Goal: Transaction & Acquisition: Purchase product/service

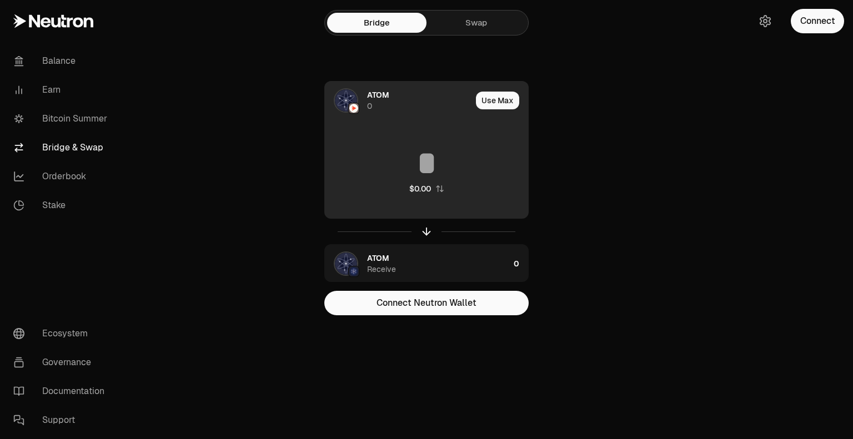
click at [363, 97] on div "ATOM 0" at bounding box center [398, 101] width 147 height 38
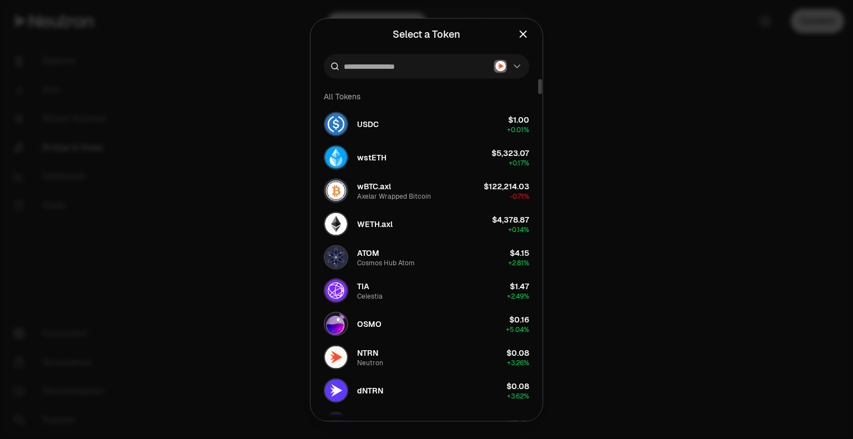
click at [578, 144] on div at bounding box center [426, 219] width 853 height 439
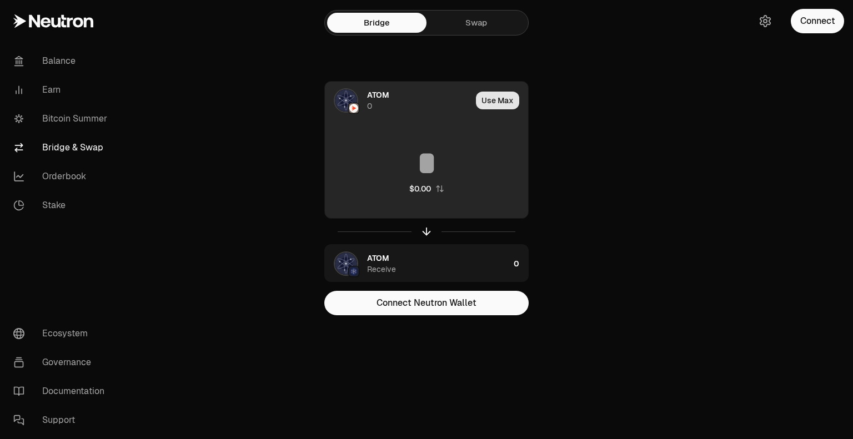
click at [504, 101] on button "Use Max" at bounding box center [497, 101] width 43 height 18
type input "*"
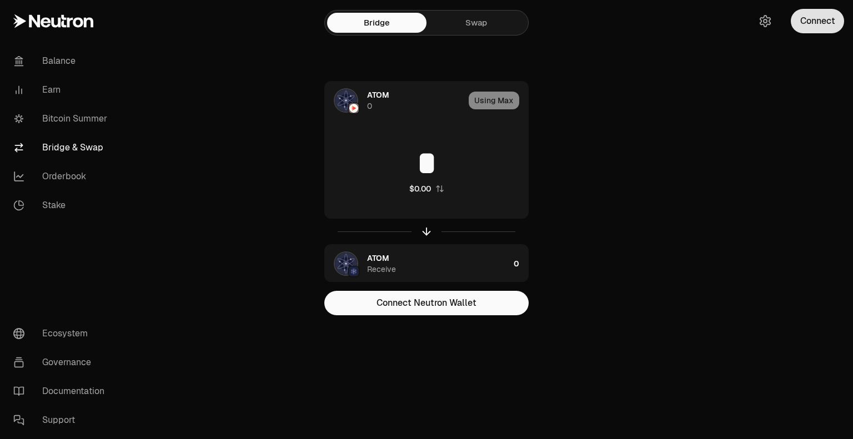
click at [822, 29] on button "Connect" at bounding box center [817, 21] width 53 height 24
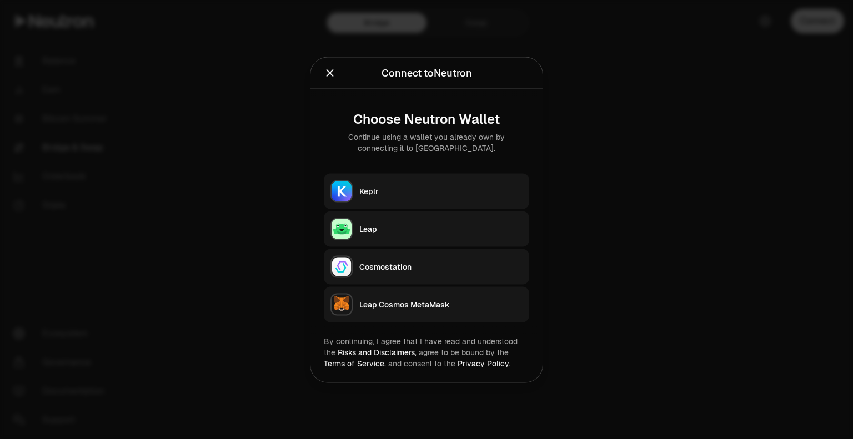
click at [380, 192] on div "Keplr" at bounding box center [440, 191] width 163 height 11
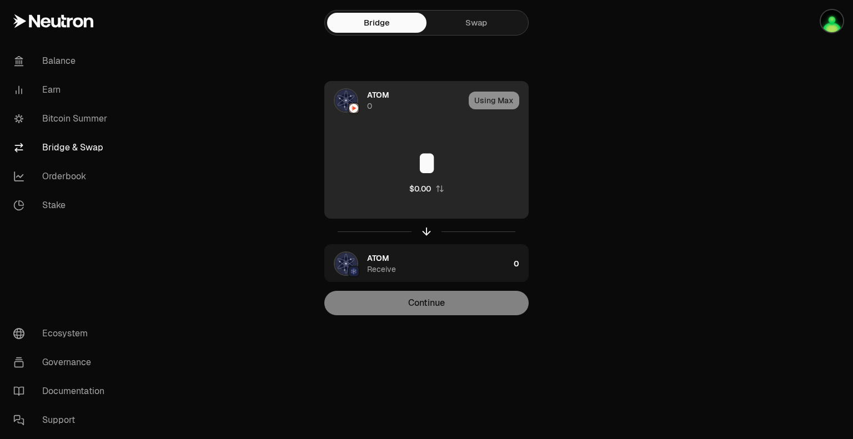
click at [502, 101] on div "Using Max" at bounding box center [498, 101] width 59 height 38
click at [362, 97] on div "ATOM 0" at bounding box center [394, 101] width 139 height 38
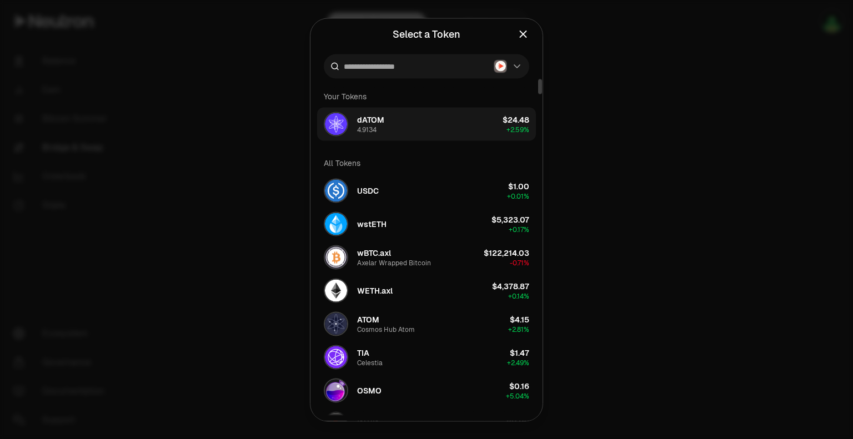
click at [459, 119] on button "dATOM 4.9134 $24.48 + 2.59%" at bounding box center [426, 123] width 219 height 33
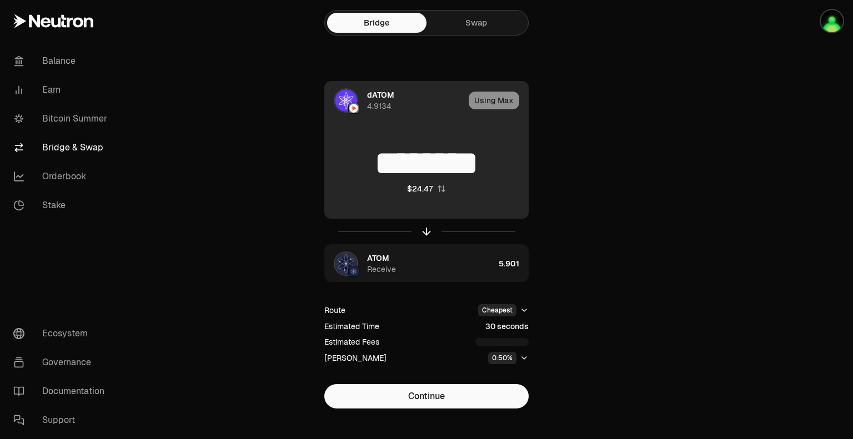
click at [490, 99] on div "Using Max" at bounding box center [498, 101] width 59 height 38
drag, startPoint x: 404, startPoint y: 164, endPoint x: 509, endPoint y: 171, distance: 104.6
click at [509, 171] on input "********" at bounding box center [426, 163] width 203 height 33
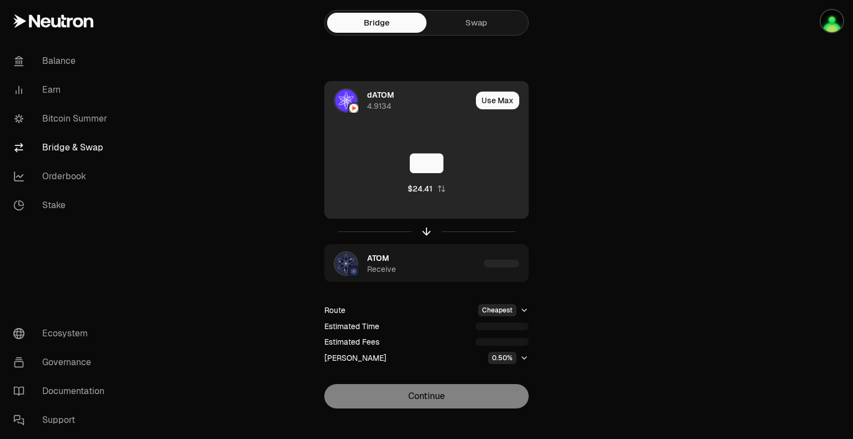
click at [503, 87] on div "Use Max" at bounding box center [502, 101] width 52 height 38
click at [499, 97] on button "Use Max" at bounding box center [497, 101] width 43 height 18
type input "********"
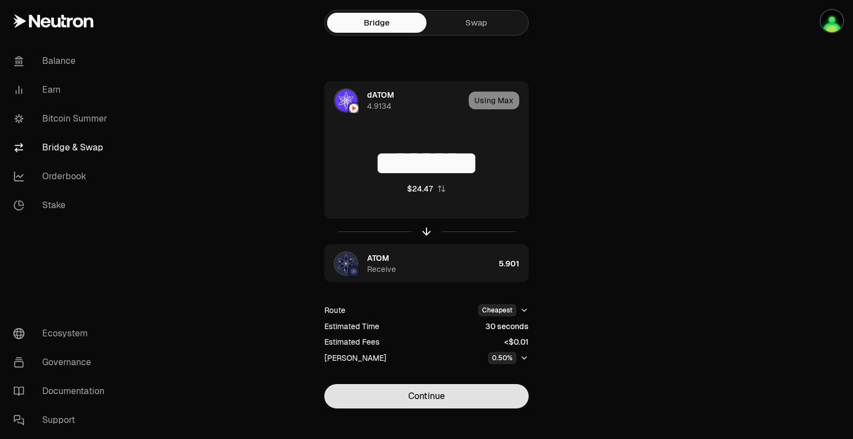
click at [447, 395] on button "Continue" at bounding box center [426, 396] width 204 height 24
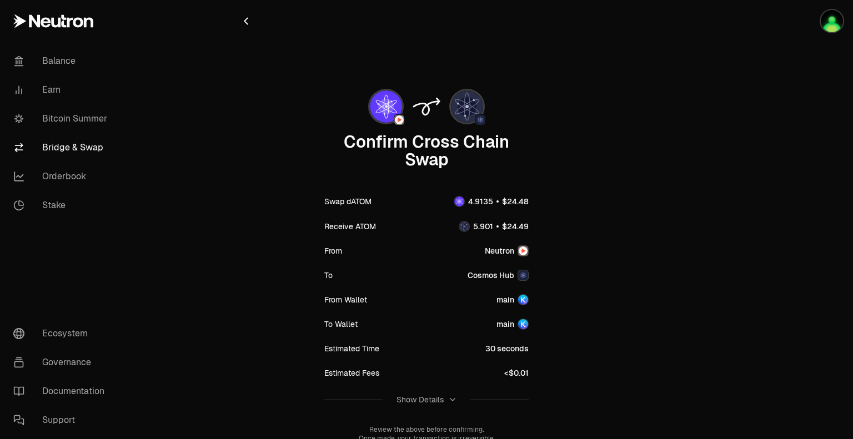
scroll to position [82, 0]
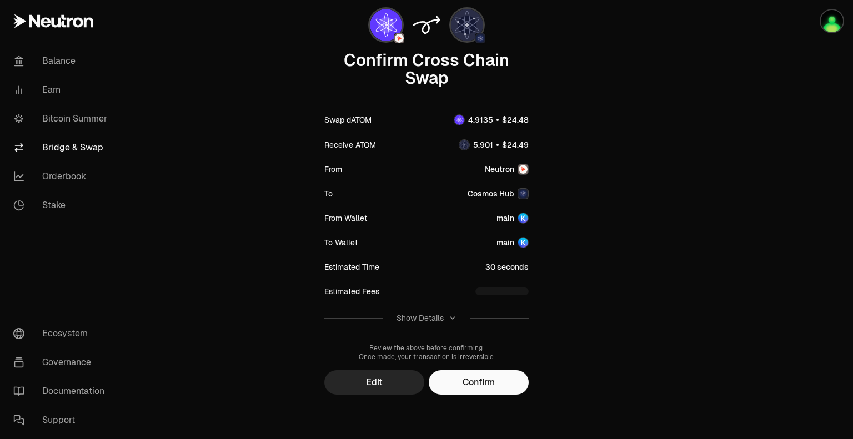
click at [473, 391] on button "Confirm" at bounding box center [479, 383] width 100 height 24
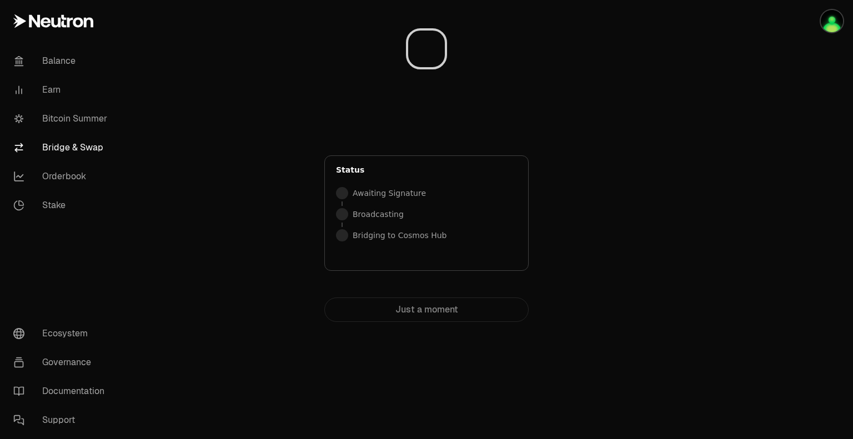
scroll to position [0, 0]
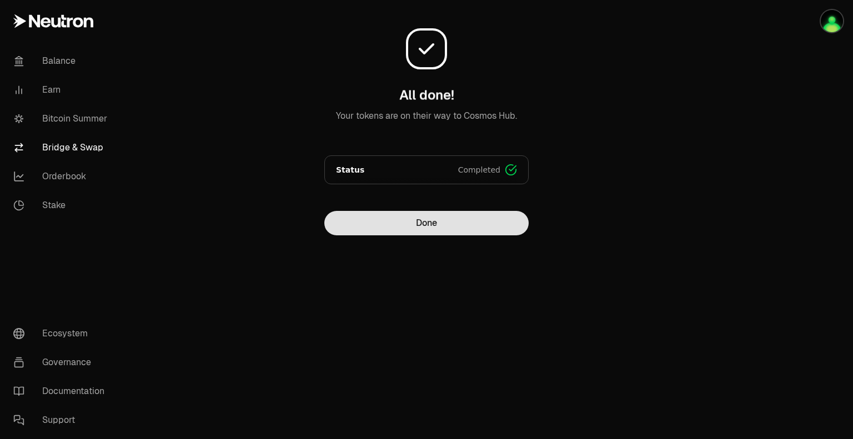
click at [449, 221] on button "Done" at bounding box center [426, 223] width 204 height 24
